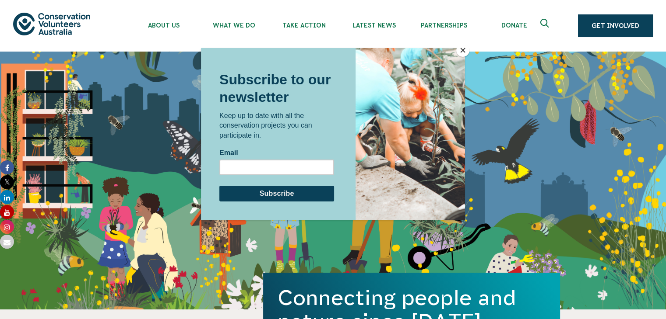
click at [461, 50] on button "Close" at bounding box center [462, 50] width 13 height 13
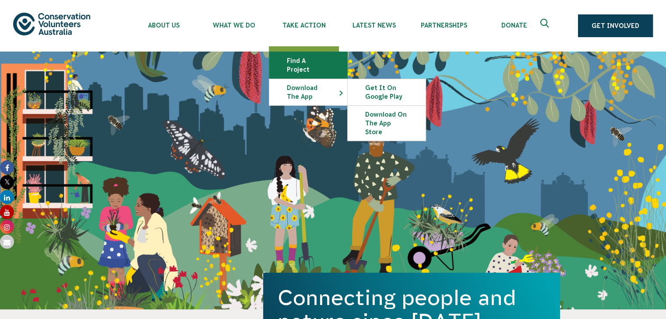
click at [317, 63] on link "Find a project" at bounding box center [308, 65] width 78 height 26
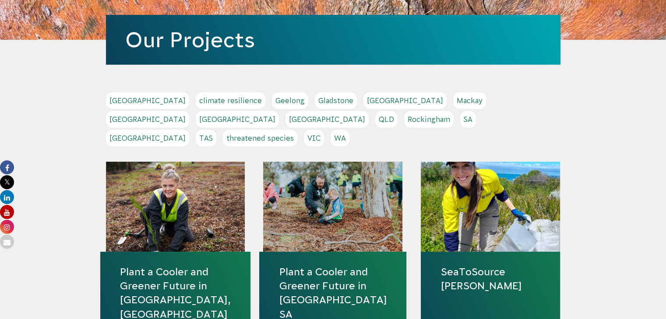
scroll to position [131, 0]
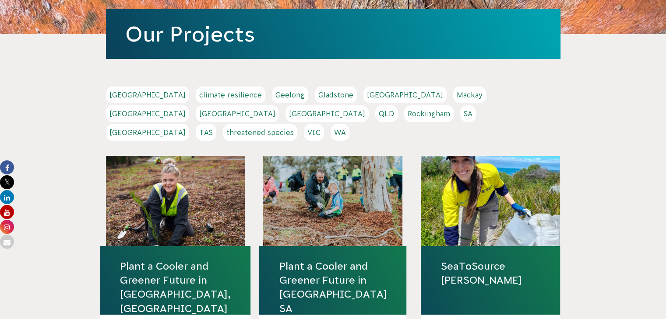
click at [368, 105] on link "[GEOGRAPHIC_DATA]" at bounding box center [326, 113] width 83 height 17
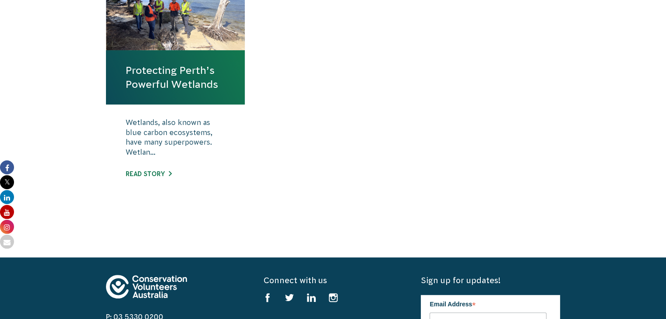
scroll to position [306, 0]
